Goal: Task Accomplishment & Management: Complete application form

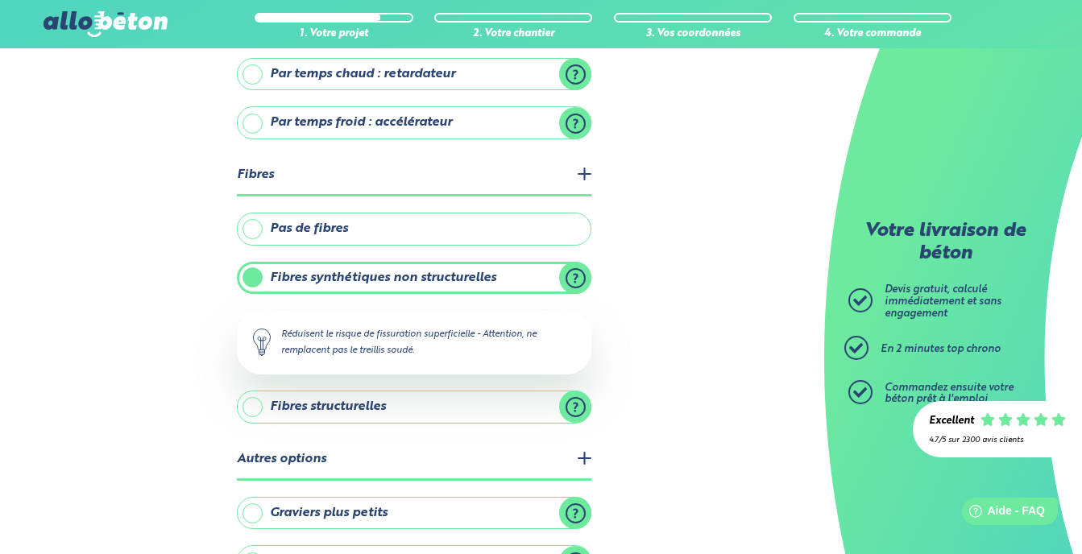
scroll to position [503, 0]
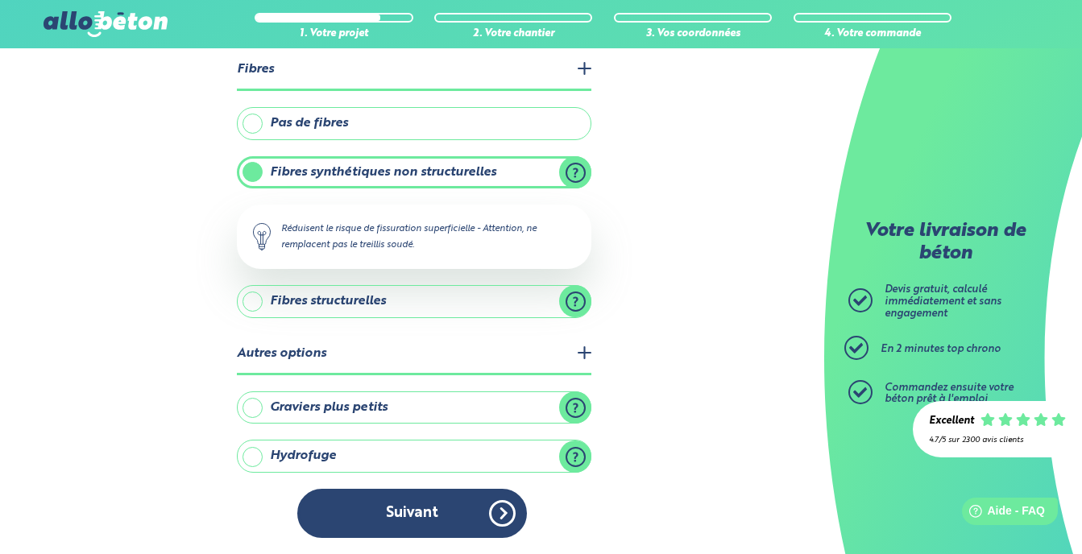
click at [576, 457] on label "Hydrofuge" at bounding box center [414, 456] width 354 height 32
click at [0, 0] on input "Hydrofuge" at bounding box center [0, 0] width 0 height 0
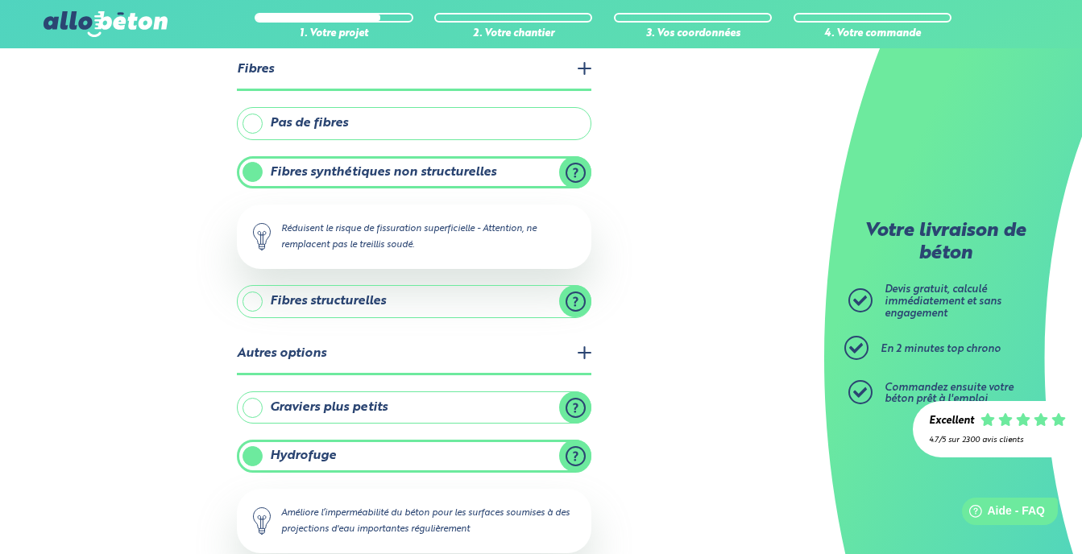
click at [576, 457] on label "Hydrofuge" at bounding box center [414, 456] width 354 height 32
click at [0, 0] on input "Hydrofuge" at bounding box center [0, 0] width 0 height 0
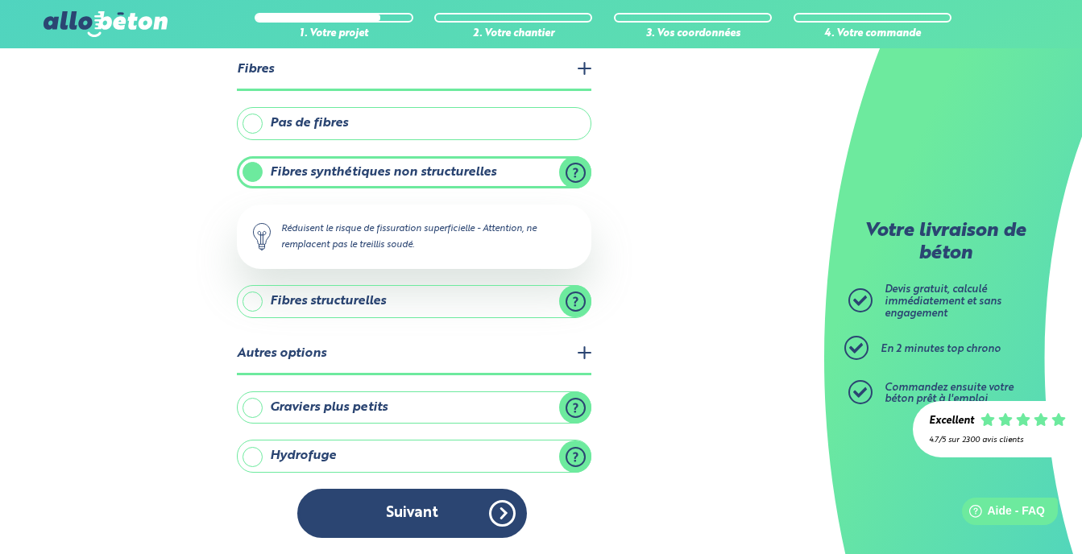
click at [576, 457] on label "Hydrofuge" at bounding box center [414, 456] width 354 height 32
click at [0, 0] on input "Hydrofuge" at bounding box center [0, 0] width 0 height 0
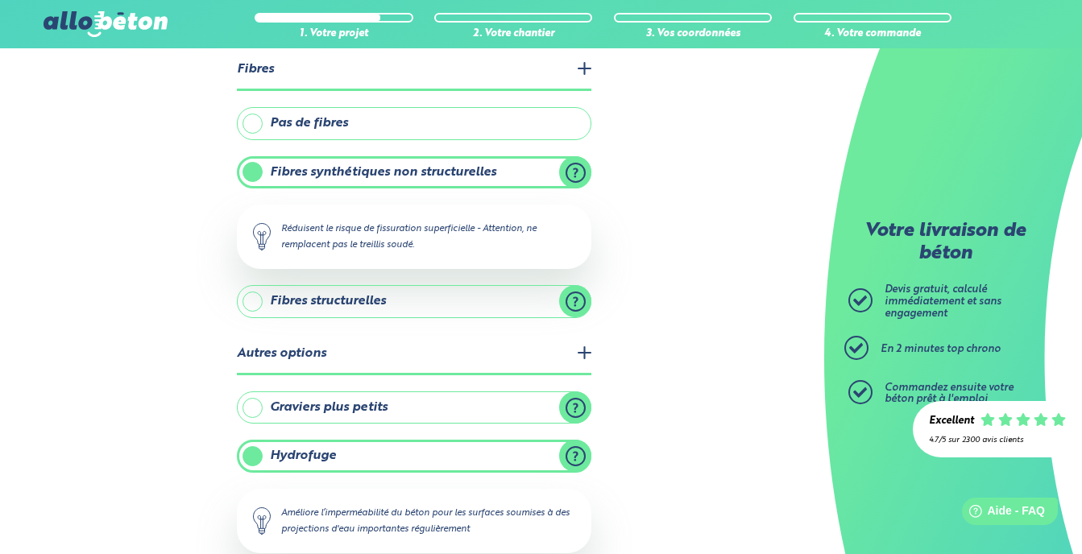
click at [576, 457] on label "Hydrofuge" at bounding box center [414, 456] width 354 height 32
click at [0, 0] on input "Hydrofuge" at bounding box center [0, 0] width 0 height 0
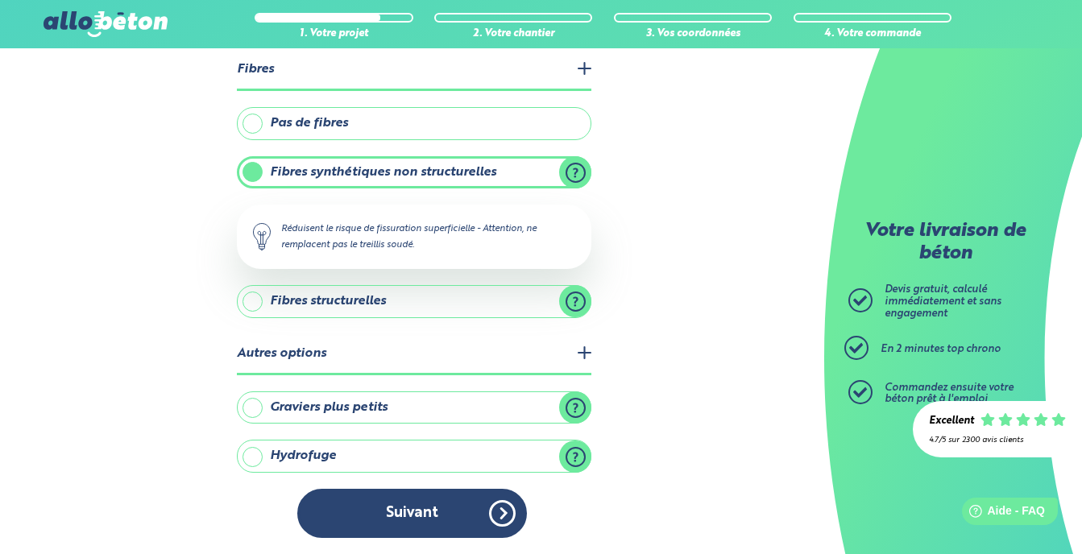
click at [574, 407] on label "Graviers plus petits" at bounding box center [414, 407] width 354 height 32
click at [0, 0] on input "Graviers plus petits" at bounding box center [0, 0] width 0 height 0
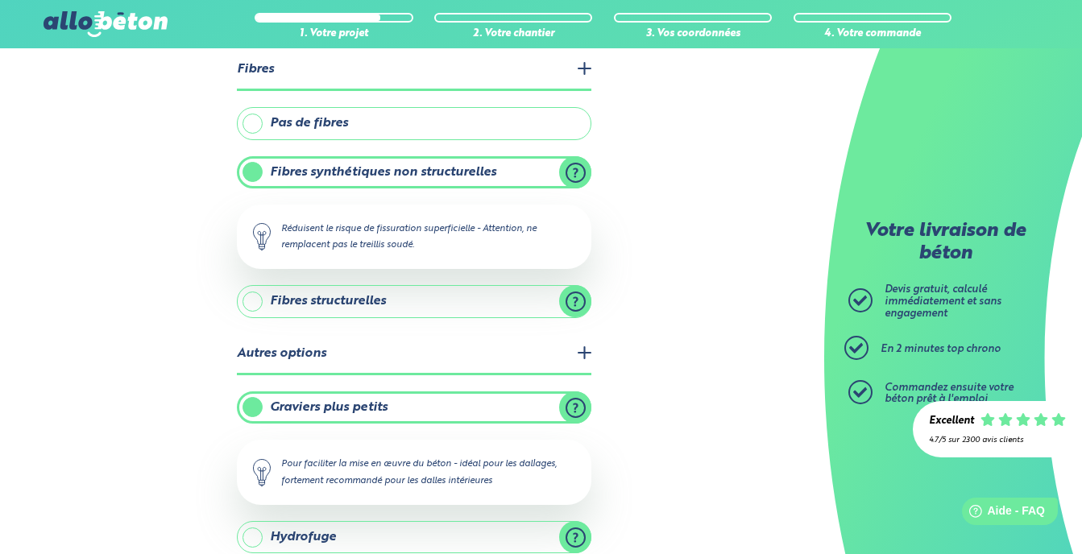
click at [574, 407] on label "Graviers plus petits" at bounding box center [414, 407] width 354 height 32
click at [0, 0] on input "Graviers plus petits" at bounding box center [0, 0] width 0 height 0
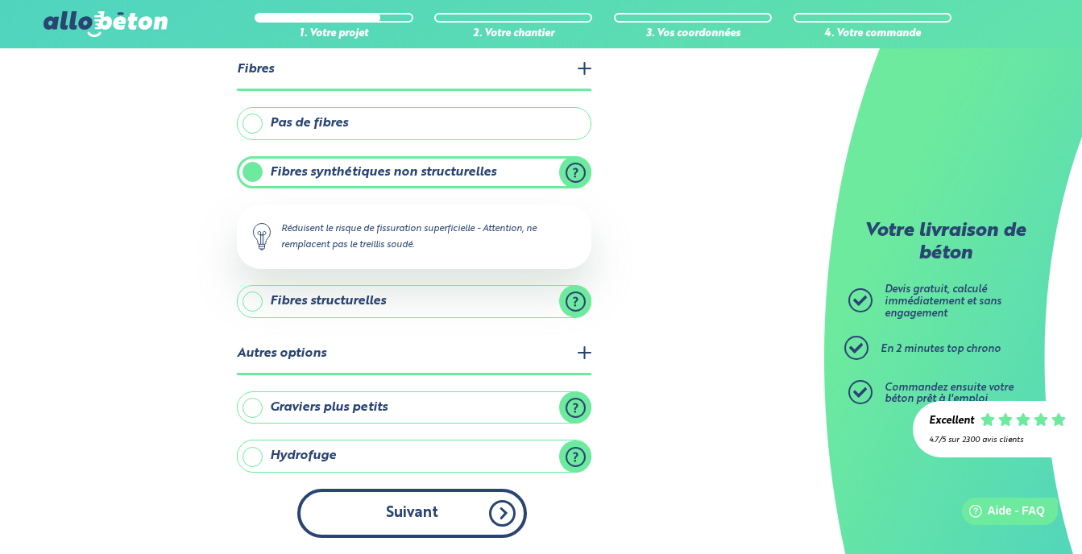
click at [459, 506] on button "Suivant" at bounding box center [412, 513] width 230 height 49
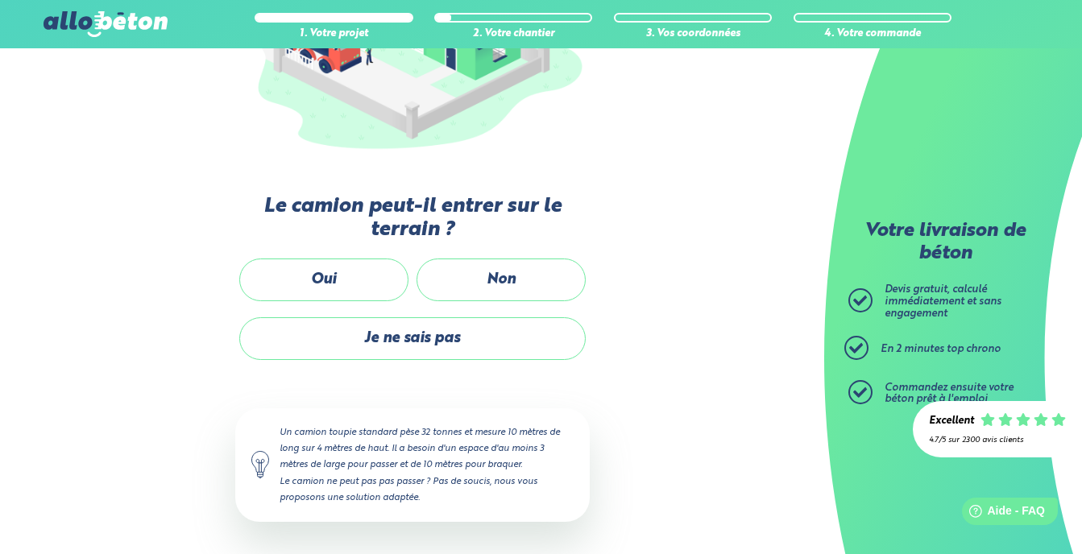
scroll to position [299, 0]
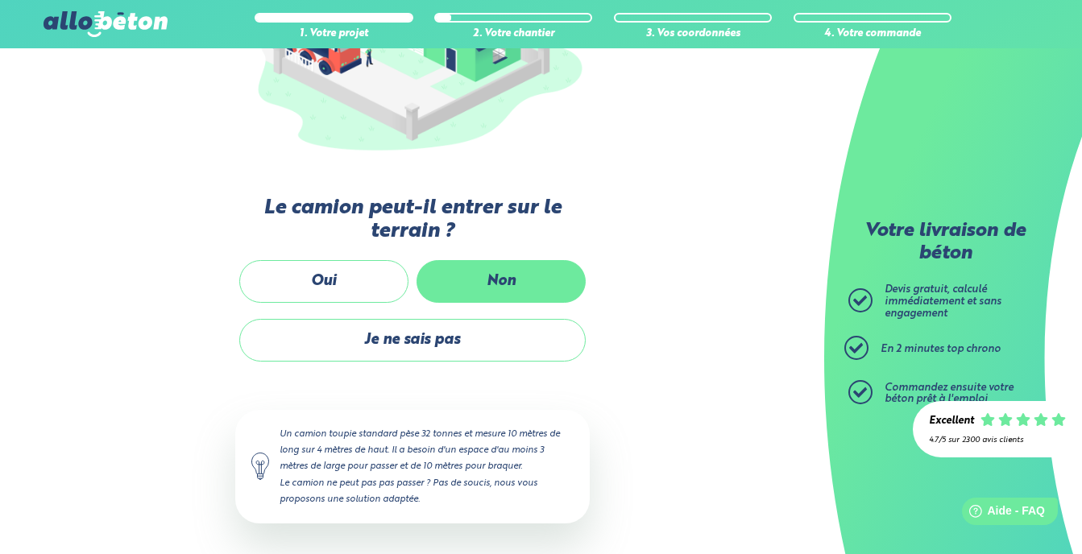
click at [502, 288] on label "Non" at bounding box center [500, 281] width 169 height 43
click at [0, 0] on input "Non" at bounding box center [0, 0] width 0 height 0
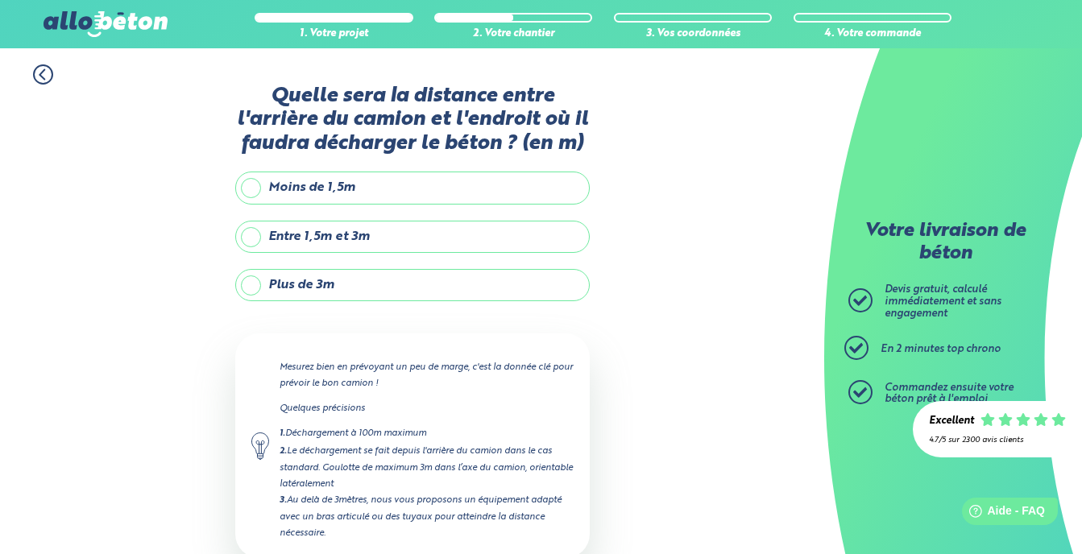
click at [253, 275] on label "Plus de 3m" at bounding box center [412, 285] width 354 height 32
click at [0, 0] on input "Plus de 3m" at bounding box center [0, 0] width 0 height 0
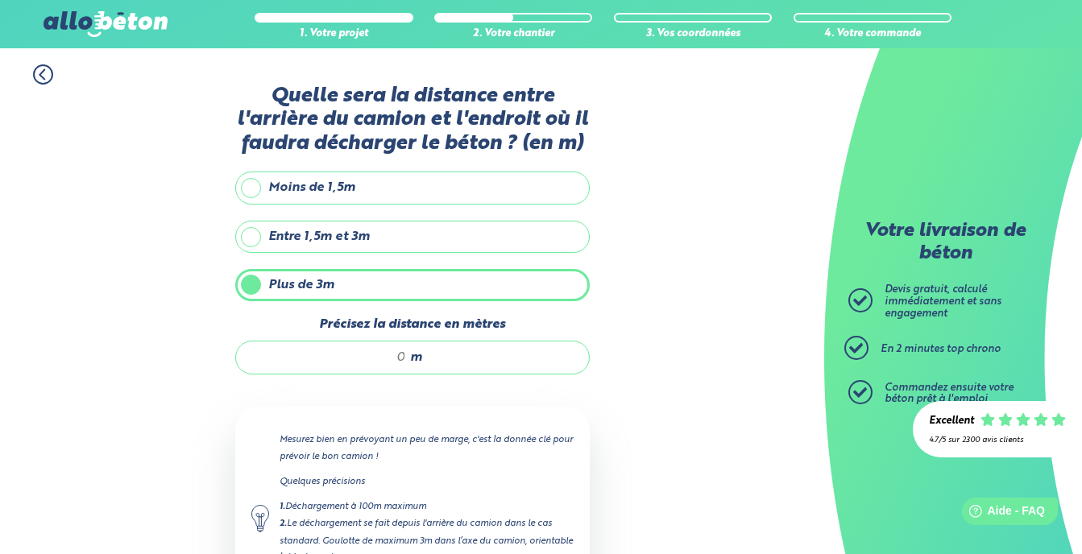
click at [387, 360] on input "Précisez la distance en mètres" at bounding box center [329, 358] width 154 height 16
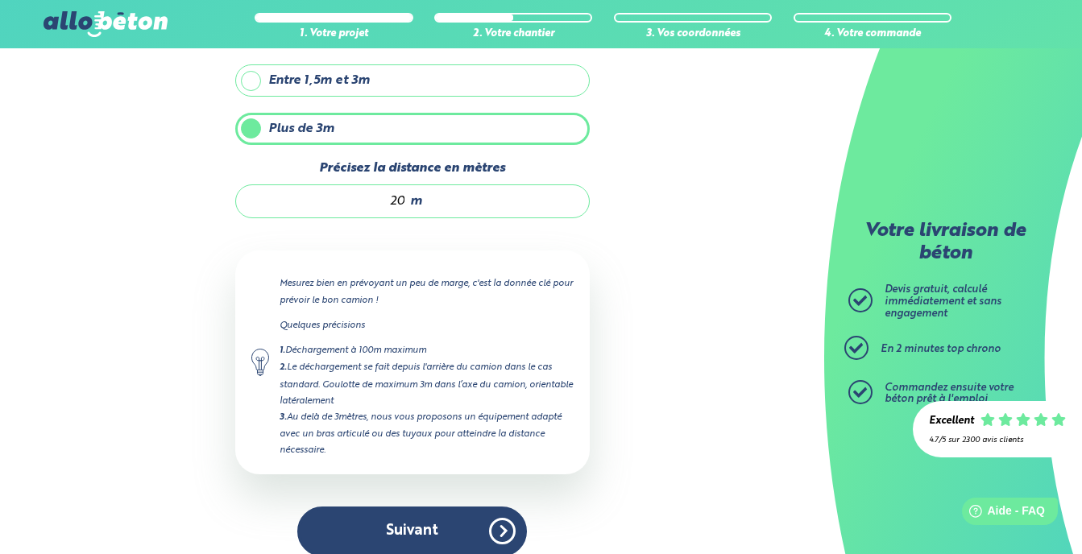
scroll to position [175, 0]
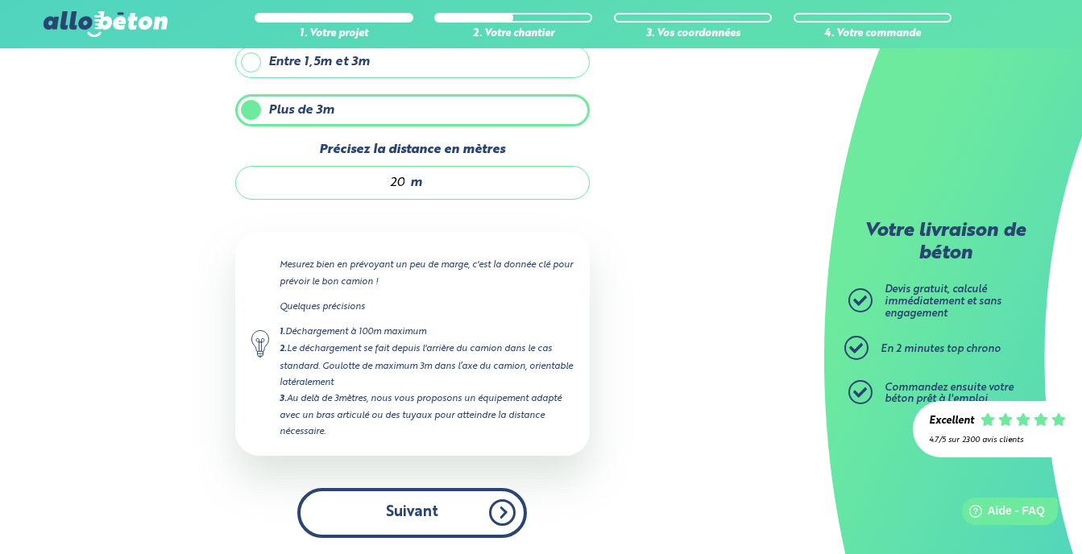
type input "20"
click at [441, 500] on button "Suivant" at bounding box center [412, 512] width 230 height 49
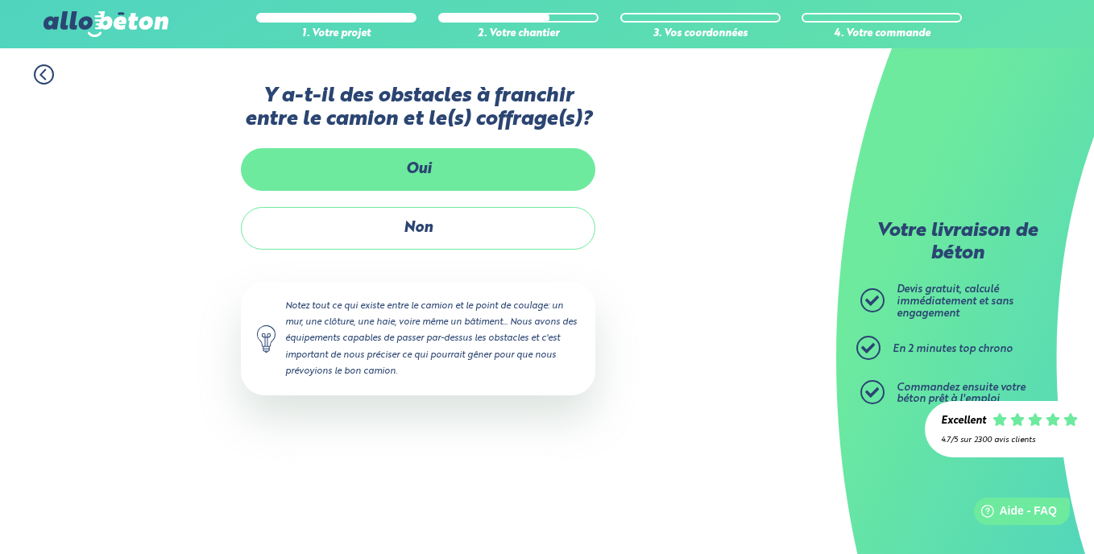
click at [472, 170] on label "Oui" at bounding box center [418, 169] width 354 height 43
click at [0, 0] on input "Oui" at bounding box center [0, 0] width 0 height 0
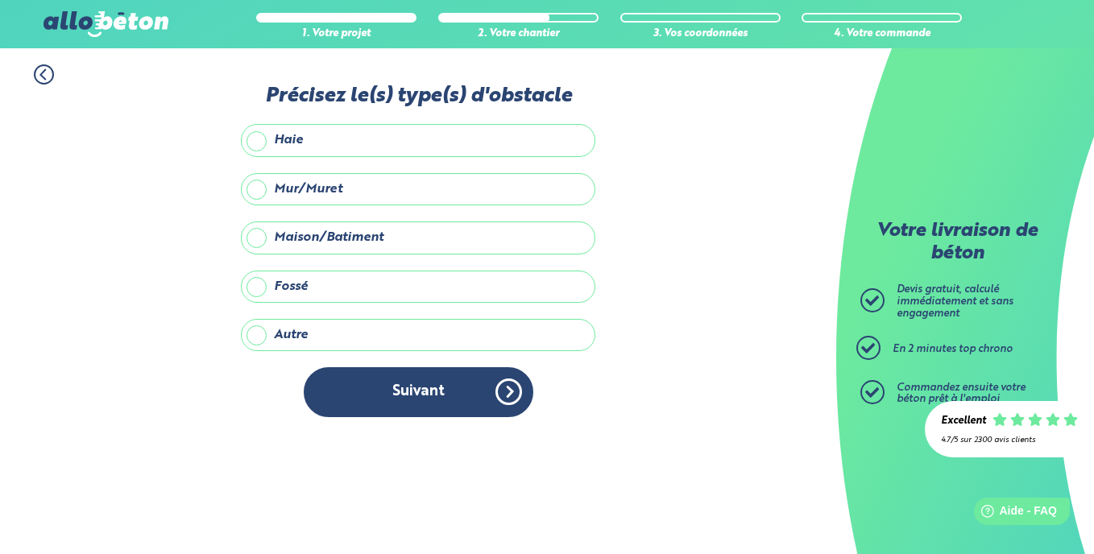
click at [309, 196] on label "Mur/Muret" at bounding box center [418, 189] width 354 height 32
click at [0, 0] on input "Mur/Muret" at bounding box center [0, 0] width 0 height 0
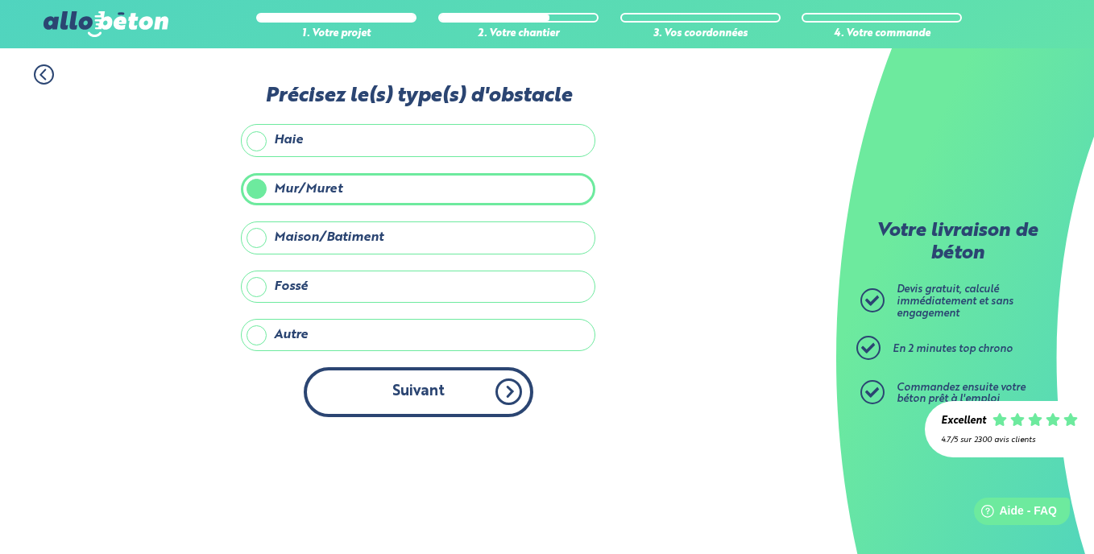
click at [433, 392] on button "Suivant" at bounding box center [419, 391] width 230 height 49
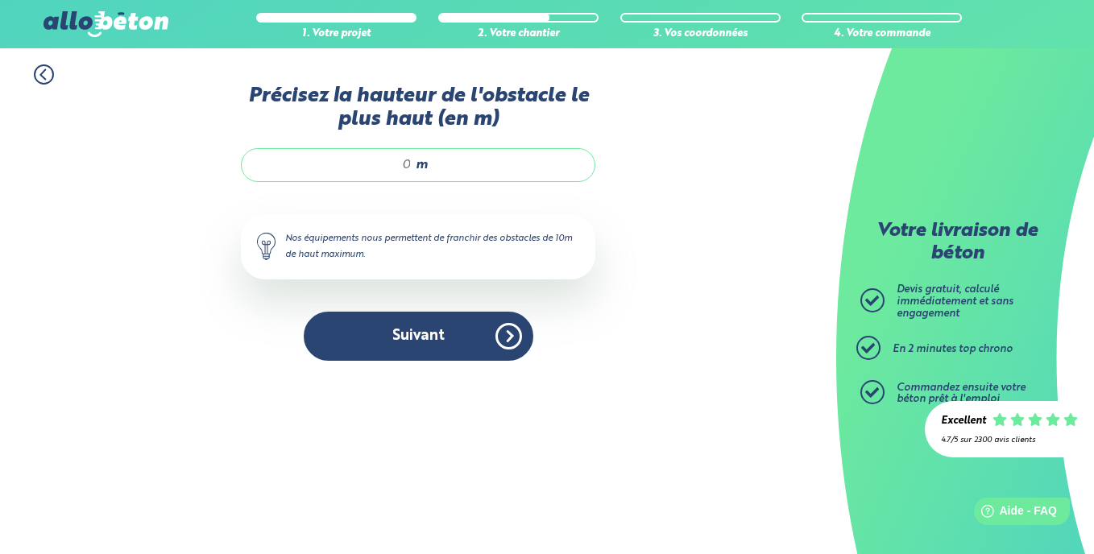
click at [396, 173] on input "Précisez la hauteur de l'obstacle le plus haut (en m)" at bounding box center [335, 165] width 154 height 16
type input "2"
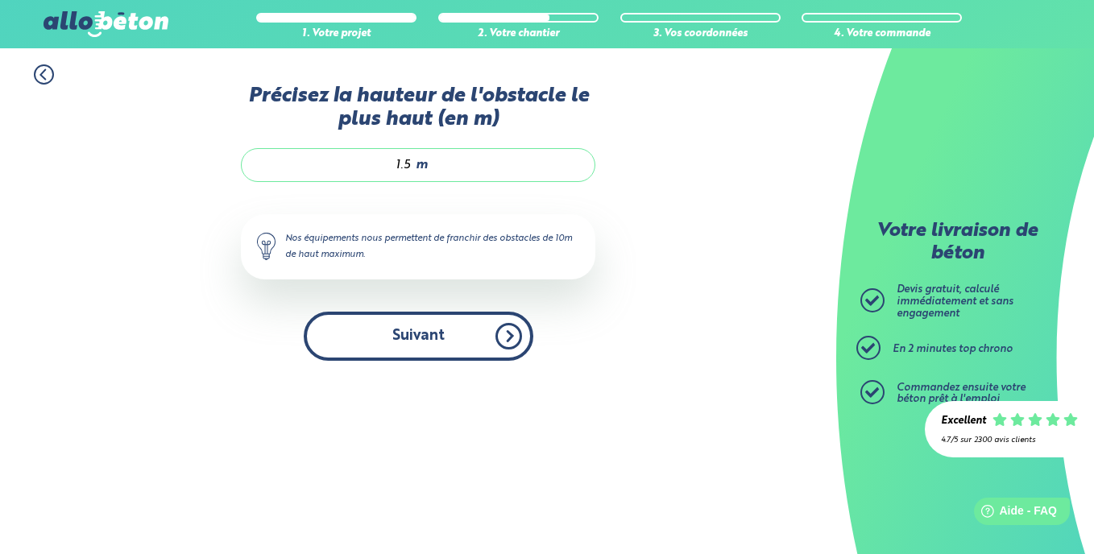
type input "1.5"
click at [409, 330] on button "Suivant" at bounding box center [419, 336] width 230 height 49
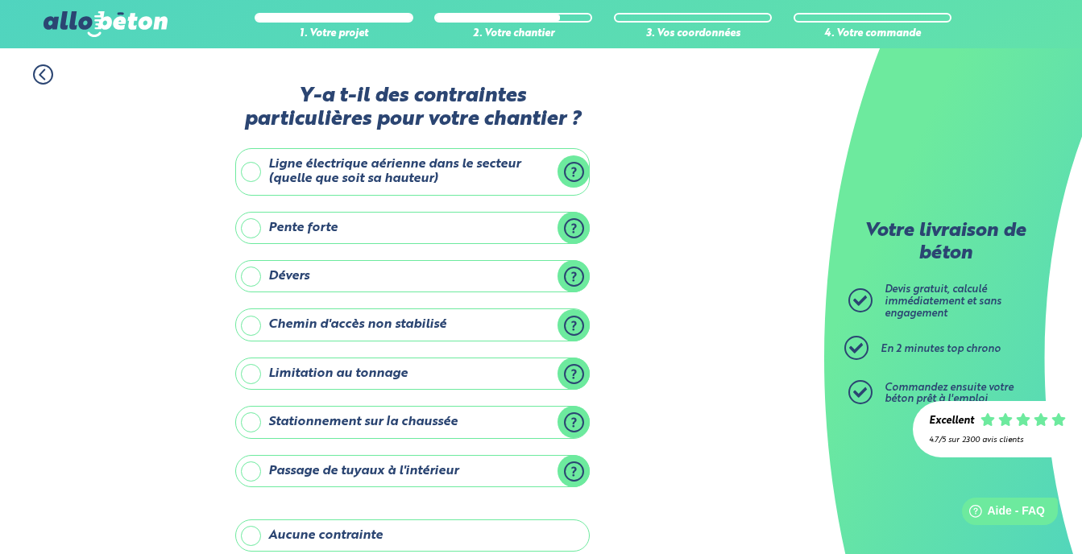
click at [570, 424] on label "Stationnement sur la chaussée" at bounding box center [412, 422] width 354 height 32
click at [0, 0] on input "Stationnement sur la chaussée" at bounding box center [0, 0] width 0 height 0
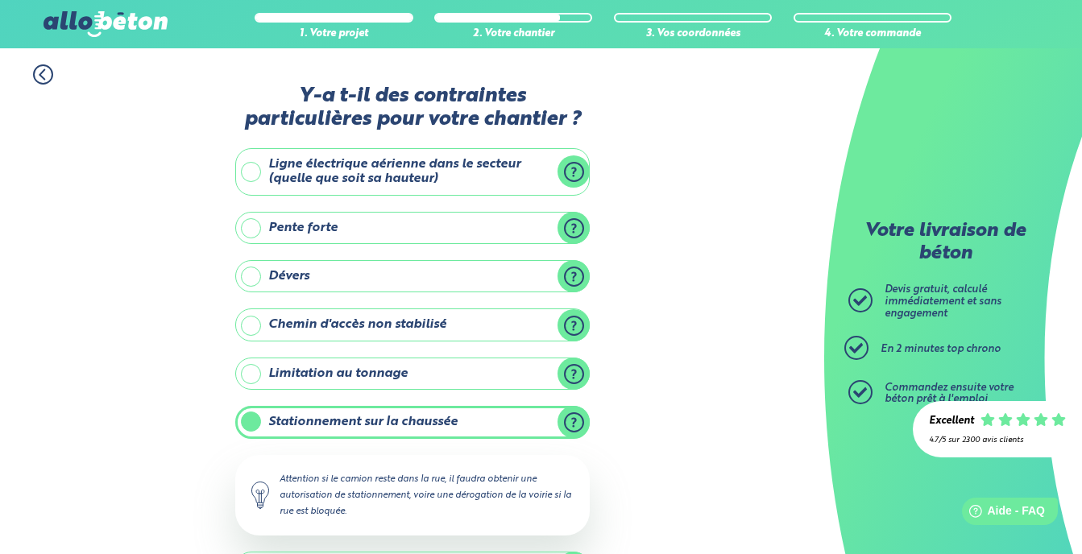
click at [570, 424] on label "Stationnement sur la chaussée" at bounding box center [412, 422] width 354 height 32
click at [0, 0] on input "Stationnement sur la chaussée" at bounding box center [0, 0] width 0 height 0
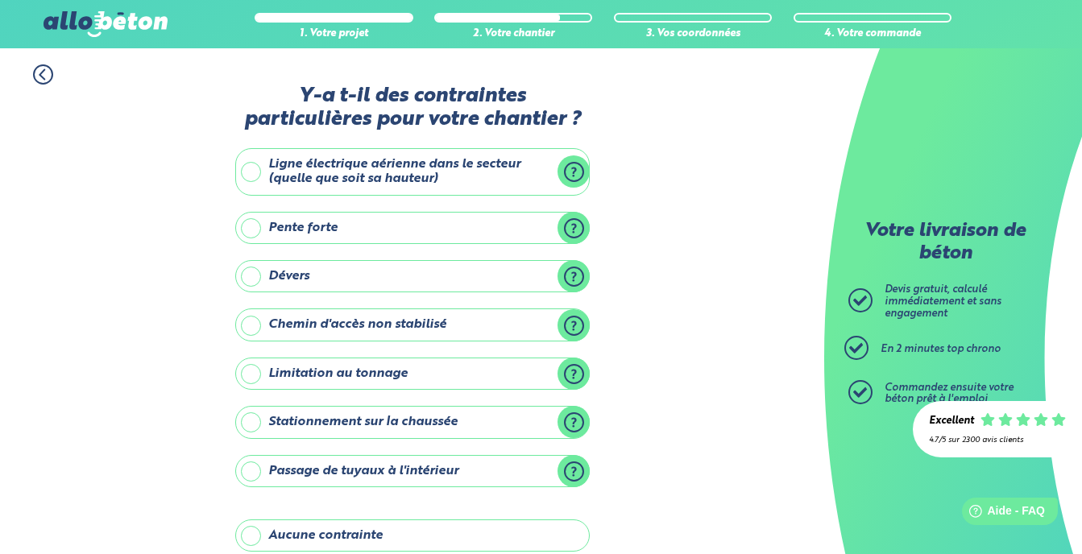
click at [255, 417] on label "Stationnement sur la chaussée" at bounding box center [412, 422] width 354 height 32
click at [0, 0] on input "Stationnement sur la chaussée" at bounding box center [0, 0] width 0 height 0
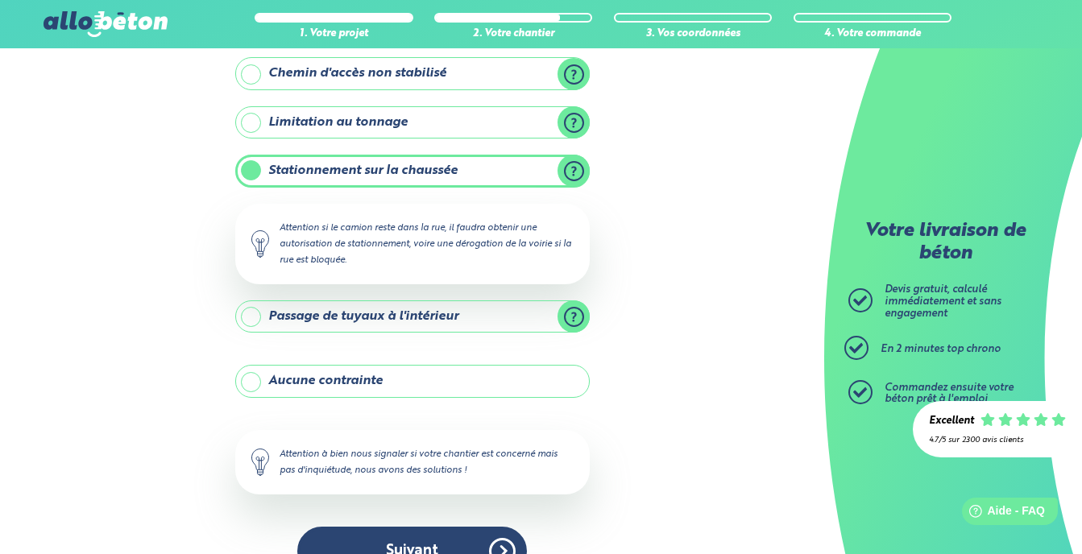
scroll to position [289, 0]
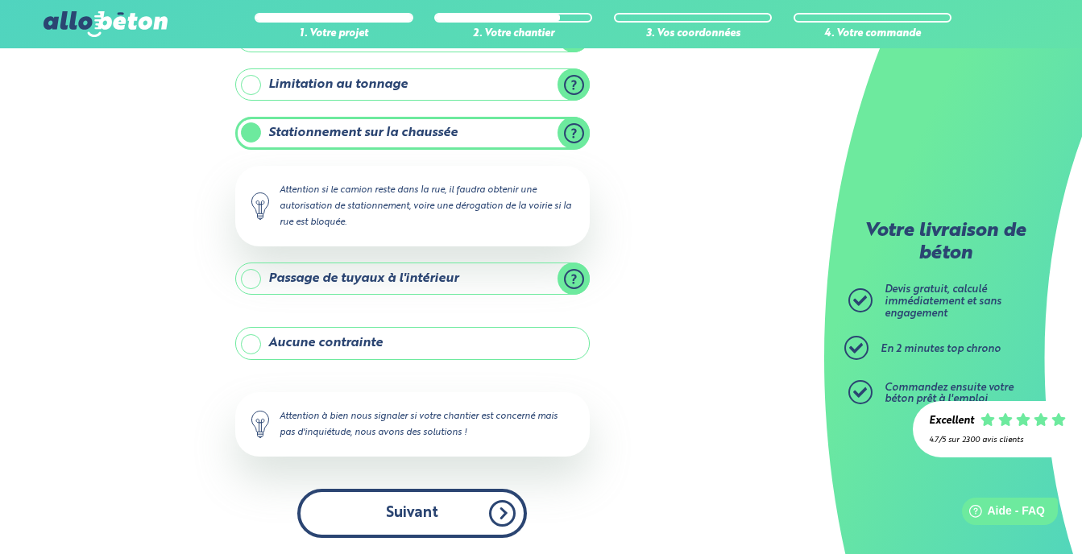
click at [423, 503] on button "Suivant" at bounding box center [412, 513] width 230 height 49
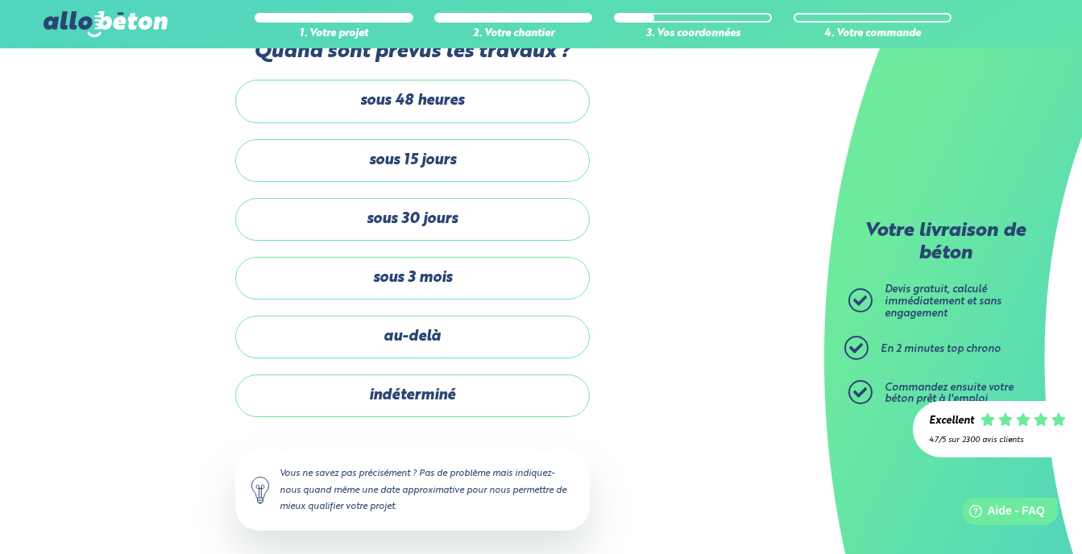
scroll to position [47, 0]
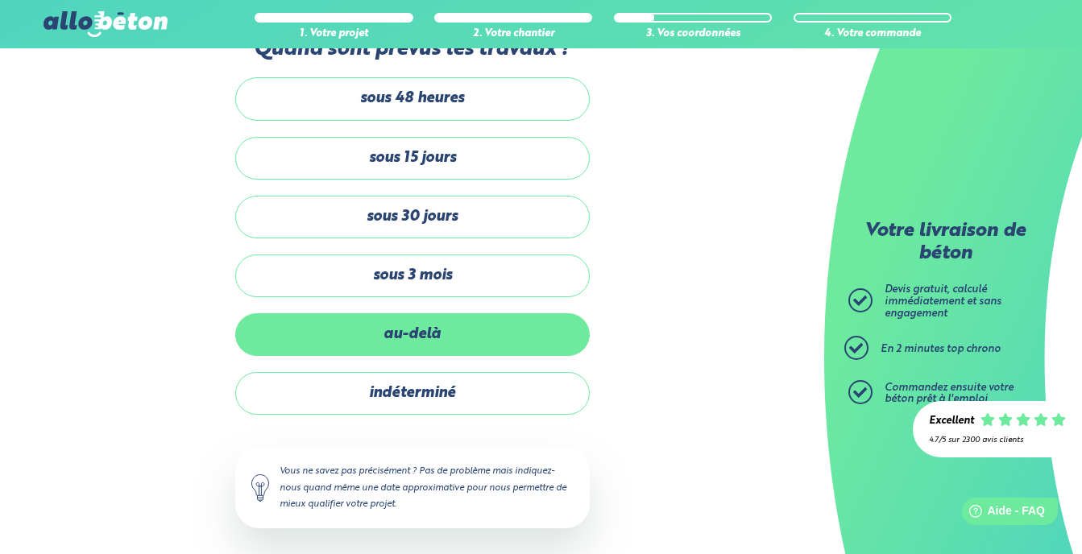
click at [438, 333] on label "au-delà" at bounding box center [412, 334] width 354 height 43
click at [0, 0] on input "au-delà" at bounding box center [0, 0] width 0 height 0
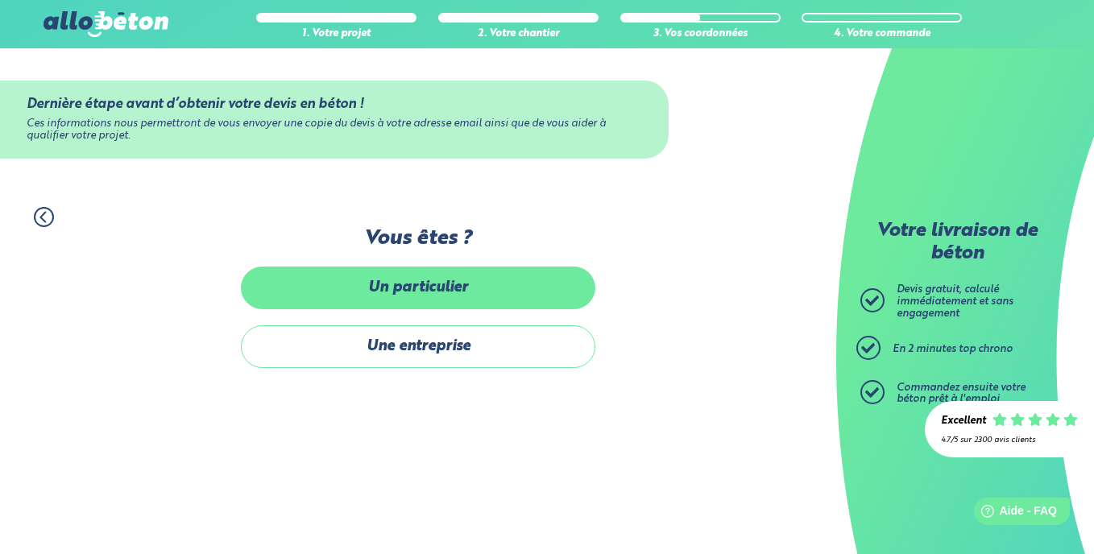
click at [456, 279] on label "Un particulier" at bounding box center [418, 288] width 354 height 43
click at [0, 0] on input "Un particulier" at bounding box center [0, 0] width 0 height 0
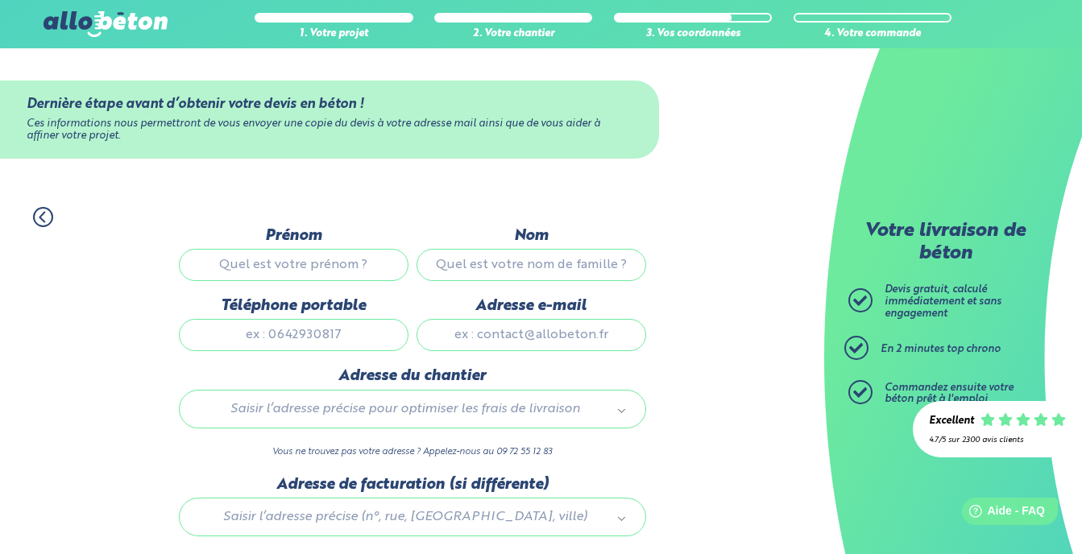
click at [346, 270] on input "Prénom" at bounding box center [294, 265] width 230 height 32
type input "[PERSON_NAME]"
type input "HAUETER"
type input "0690994528"
type input "[PERSON_NAME][EMAIL_ADDRESS][DOMAIN_NAME]"
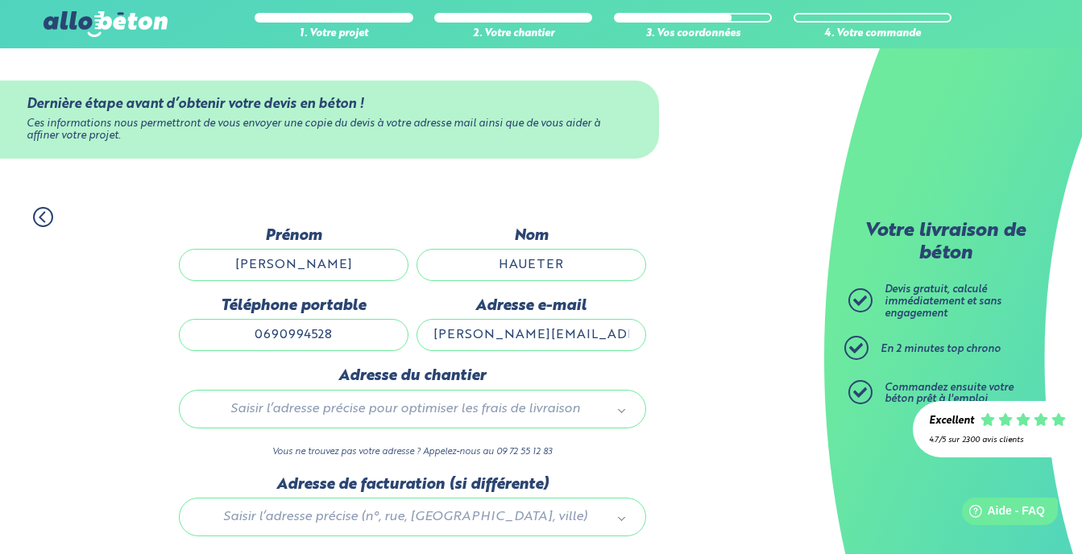
type input "[STREET_ADDRESS]"
click at [614, 331] on input "[PERSON_NAME][EMAIL_ADDRESS][DOMAIN_NAME]" at bounding box center [531, 335] width 230 height 32
type input "[PERSON_NAME][EMAIL_ADDRESS][DOMAIN_NAME]"
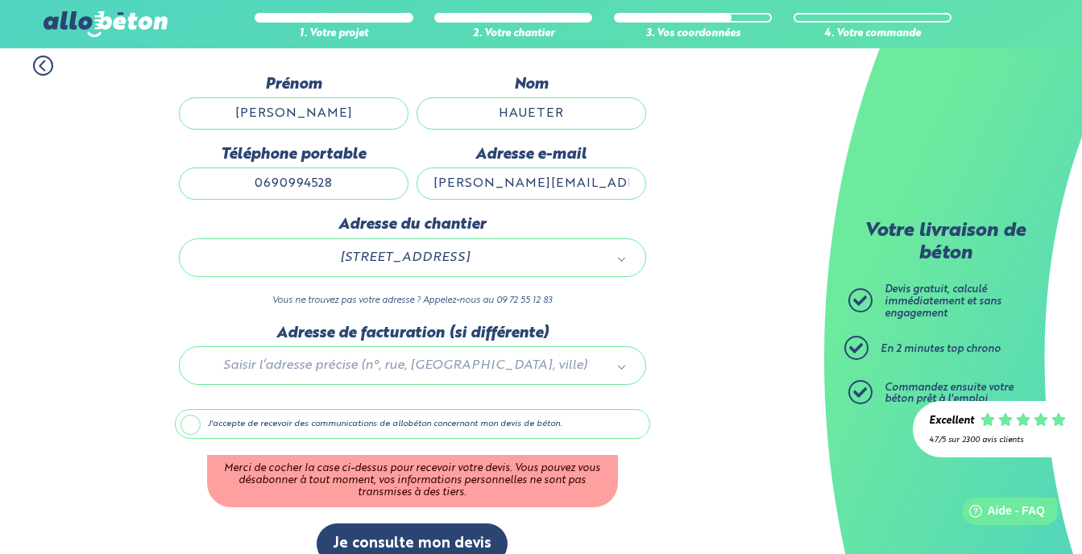
scroll to position [154, 0]
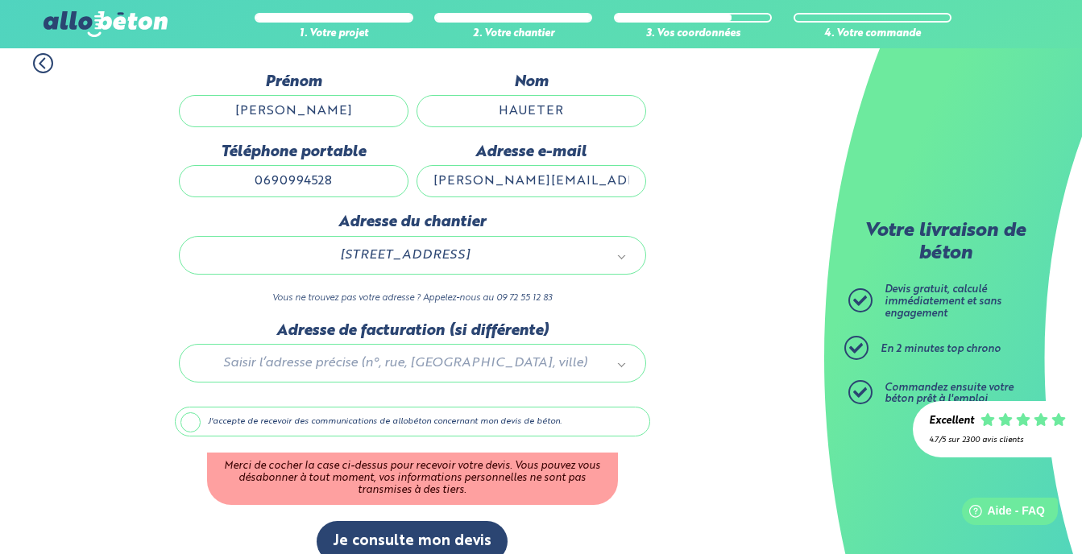
click at [193, 410] on label "J'accepte de recevoir des communications de allobéton concernant mon devis de b…" at bounding box center [412, 422] width 475 height 31
click at [0, 0] on input "J'accepte de recevoir des communications de allobéton concernant mon devis de b…" at bounding box center [0, 0] width 0 height 0
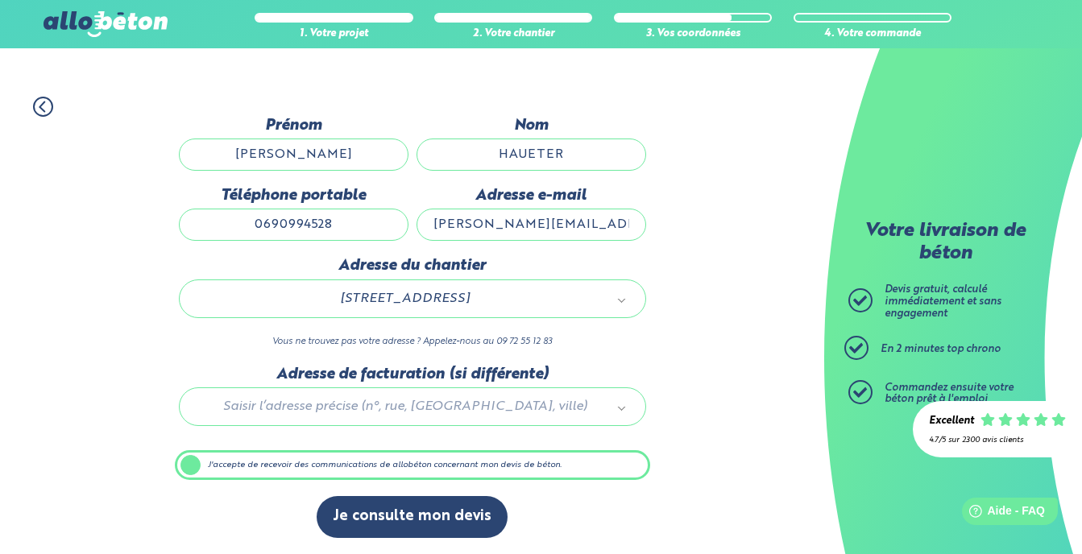
scroll to position [110, 0]
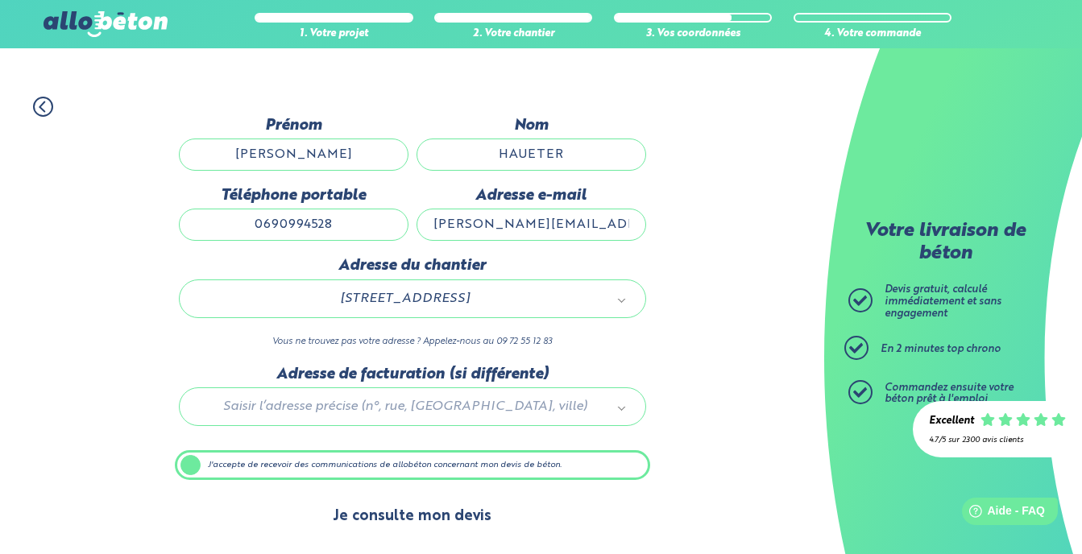
click at [416, 516] on button "Je consulte mon devis" at bounding box center [412, 516] width 191 height 41
